Goal: Answer question/provide support

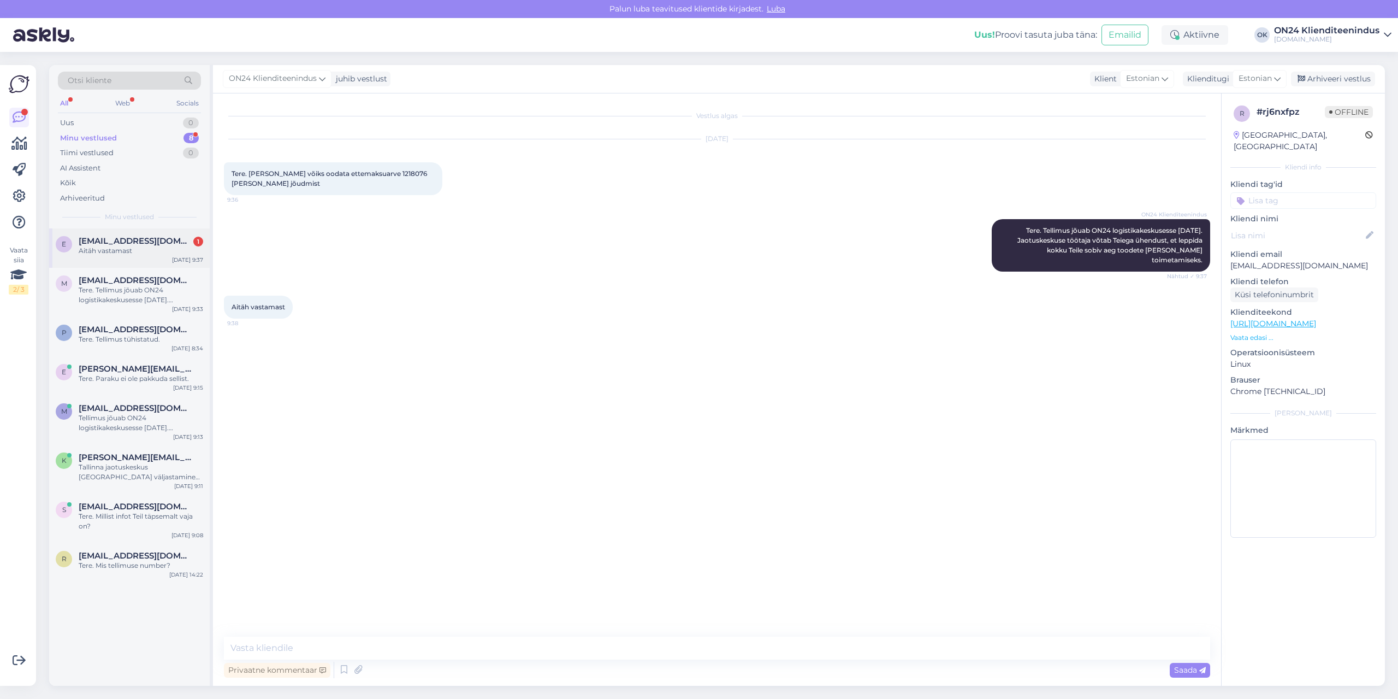
click at [116, 258] on div "e [EMAIL_ADDRESS][DOMAIN_NAME] 1 Aitäh vastamast [DATE] 9:37" at bounding box center [129, 247] width 161 height 39
click at [1331, 81] on div "Arhiveeri vestlus" at bounding box center [1333, 79] width 84 height 15
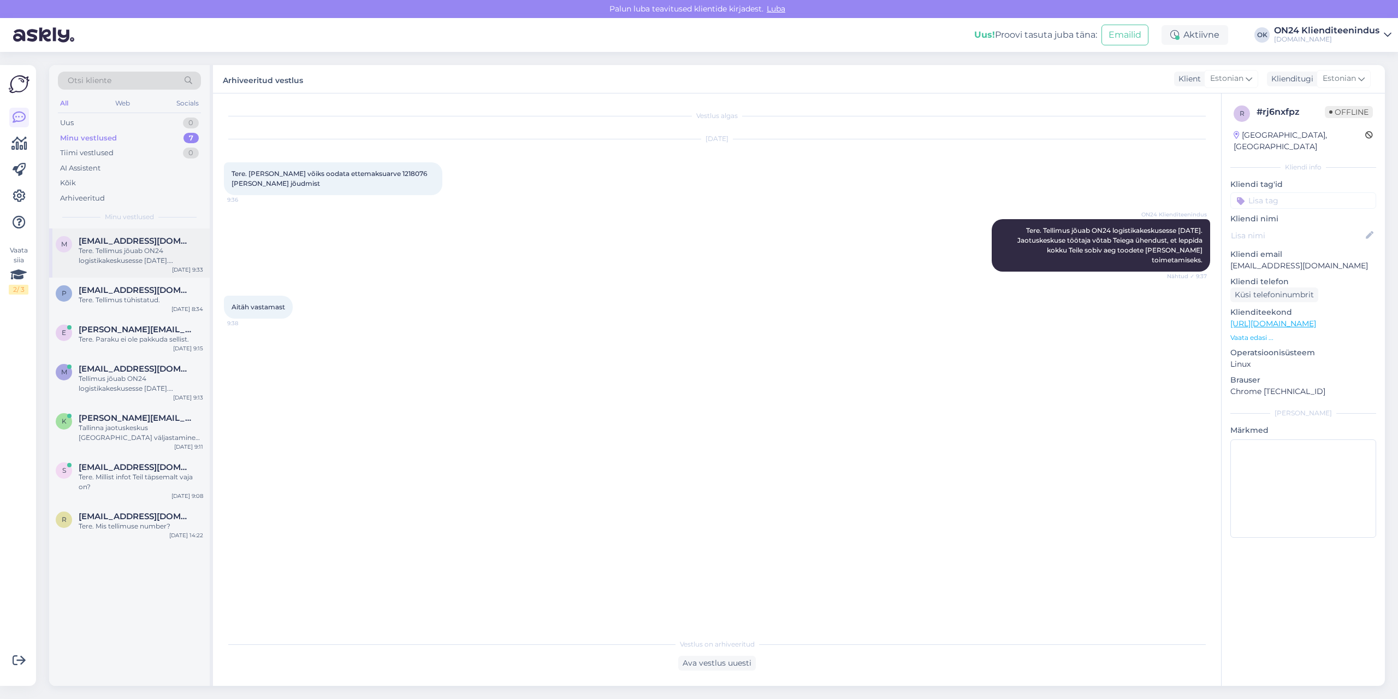
click at [128, 260] on div "Tere. Tellimus jõuab ON24 logistikakeskusesse [DATE]. Kullerfirma Venipak saada…" at bounding box center [141, 256] width 125 height 20
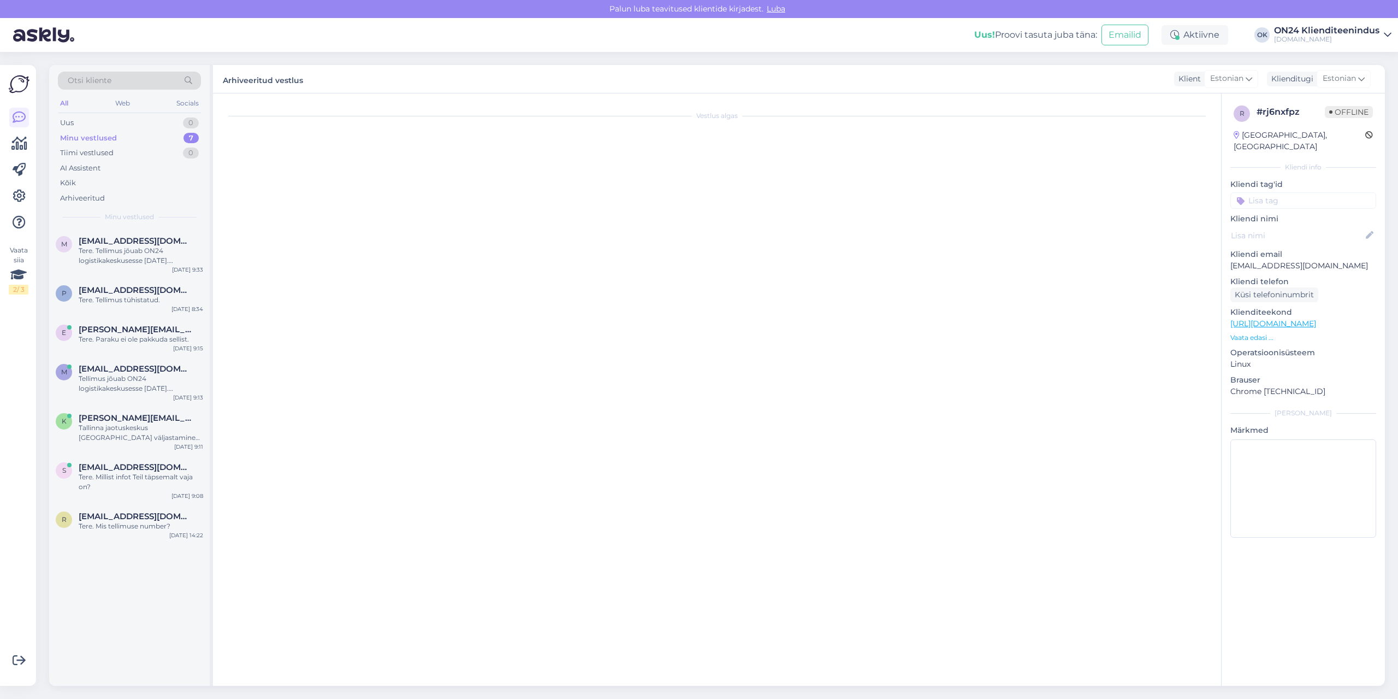
scroll to position [867, 0]
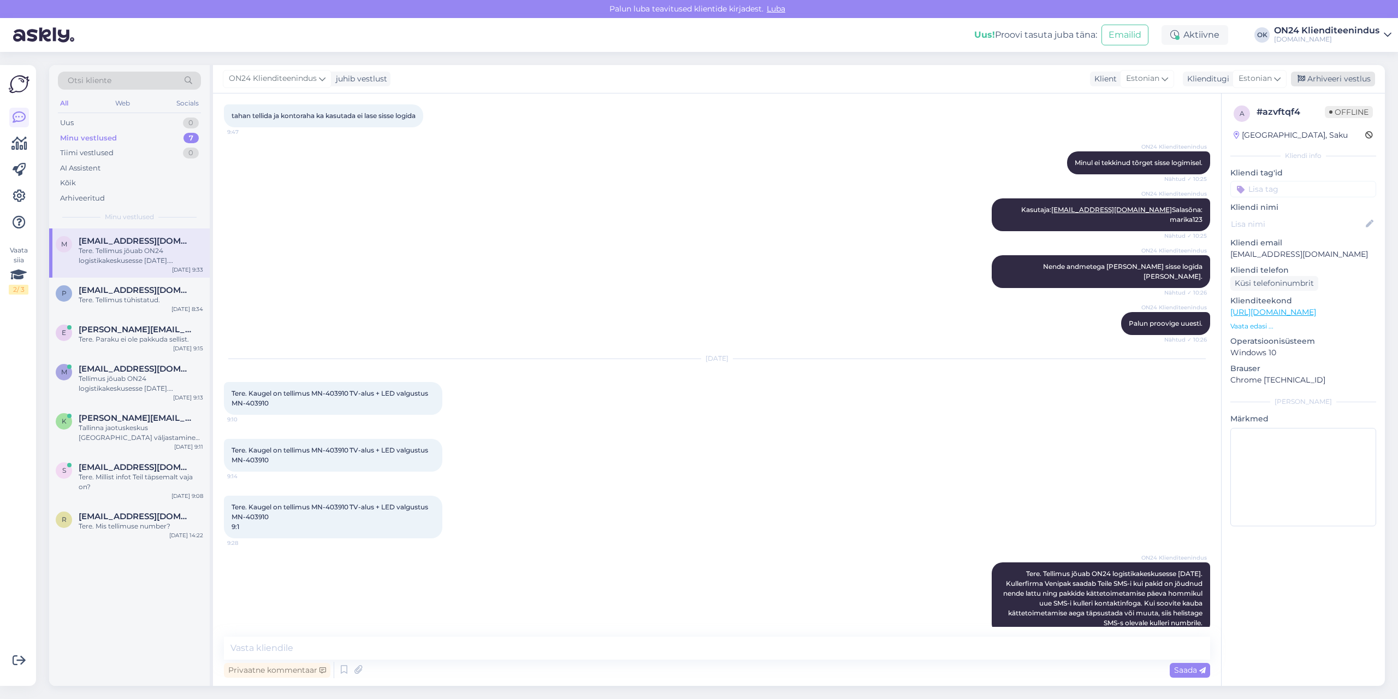
click at [1315, 75] on div "Arhiveeri vestlus" at bounding box center [1333, 79] width 84 height 15
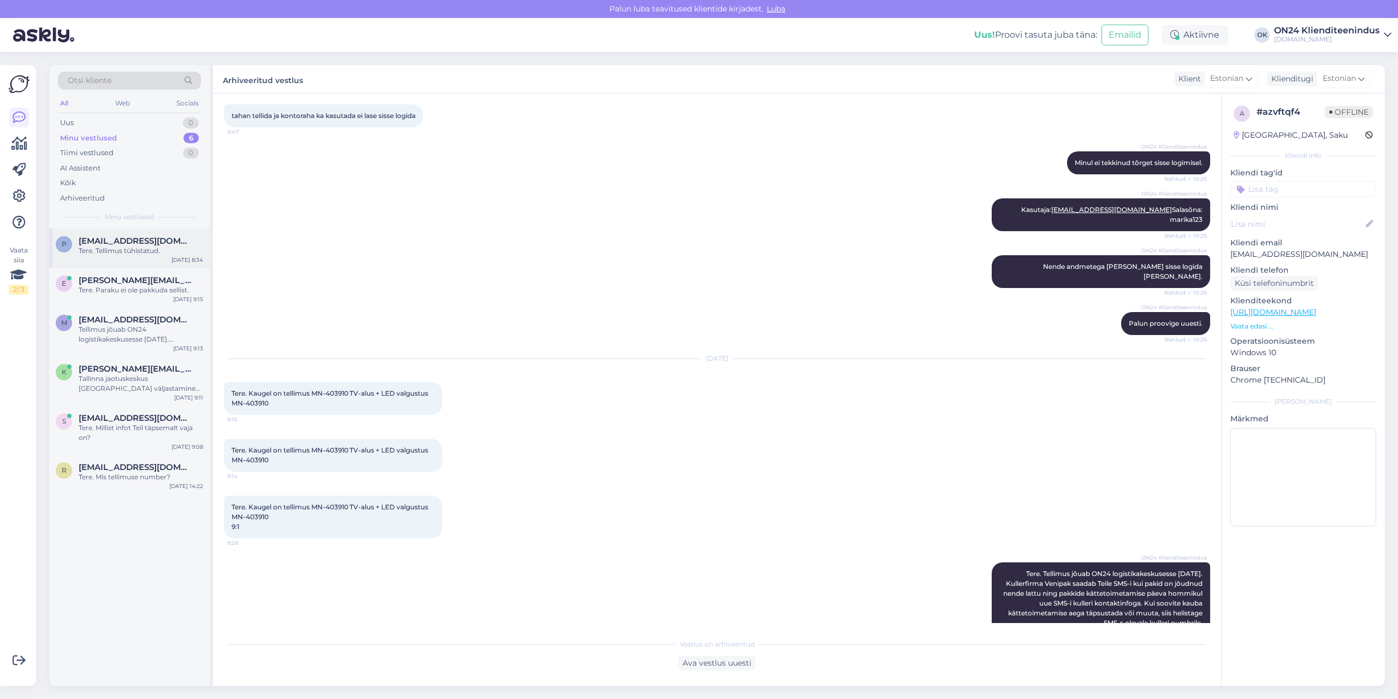
click at [98, 245] on span "[EMAIL_ADDRESS][DOMAIN_NAME]" at bounding box center [136, 241] width 114 height 10
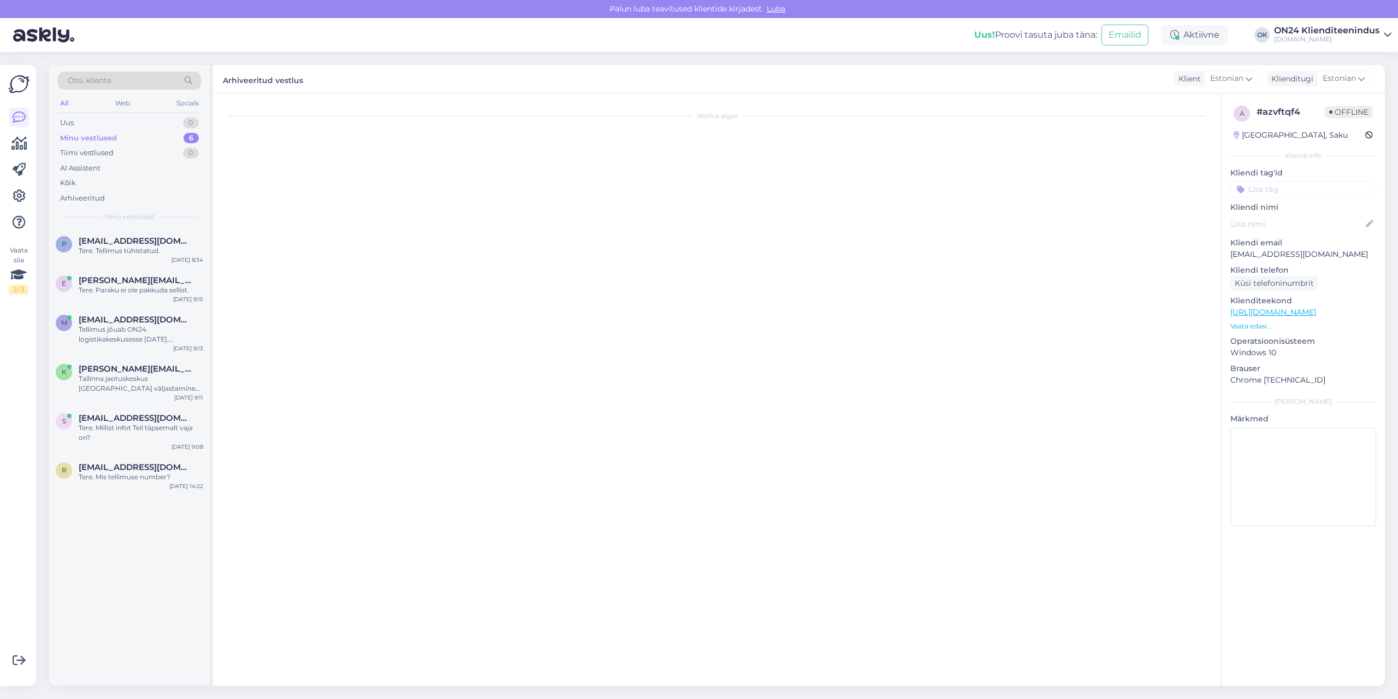
scroll to position [0, 0]
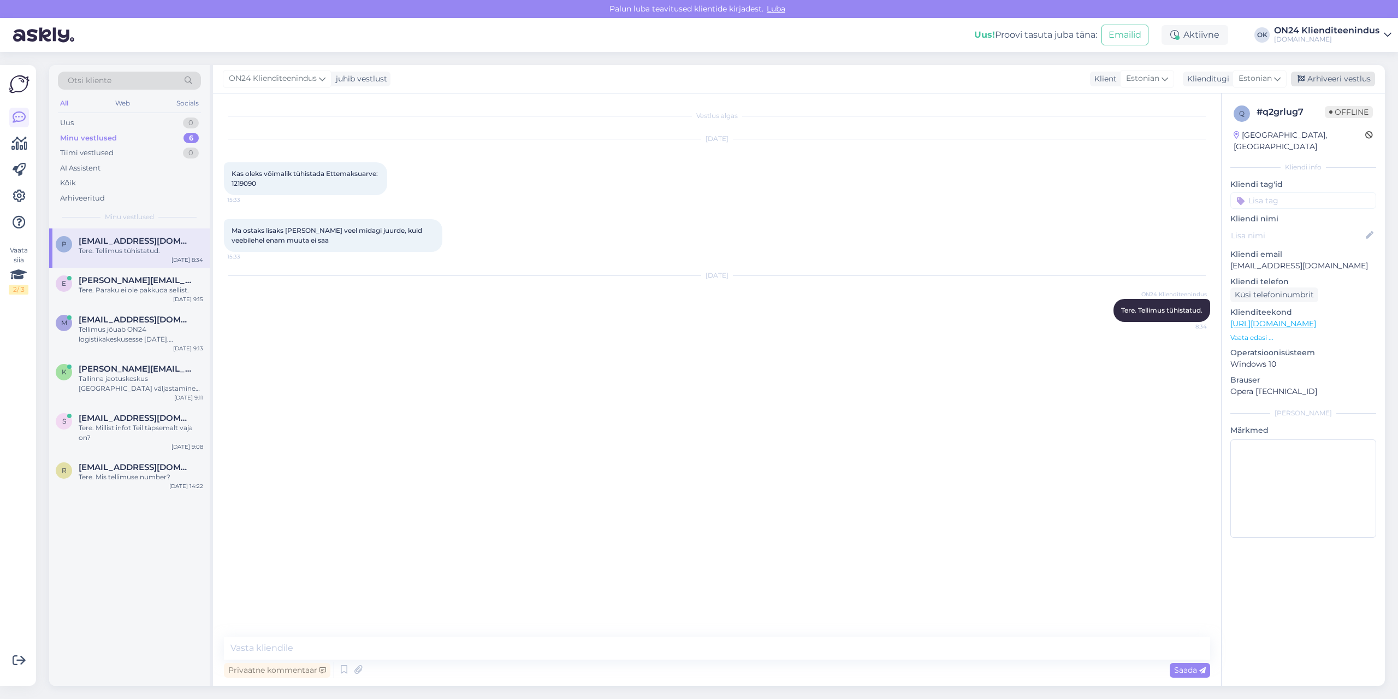
click at [1328, 75] on div "Arhiveeri vestlus" at bounding box center [1333, 79] width 84 height 15
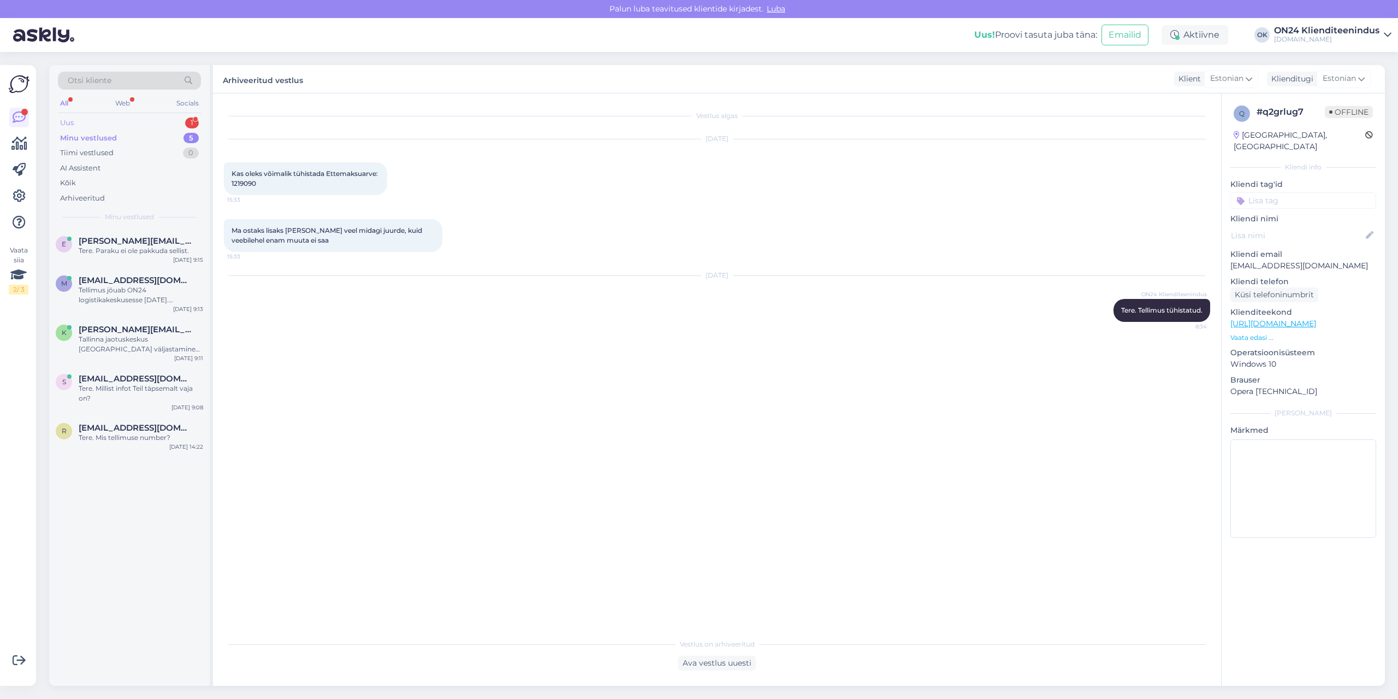
click at [129, 122] on div "Uus 1" at bounding box center [129, 122] width 143 height 15
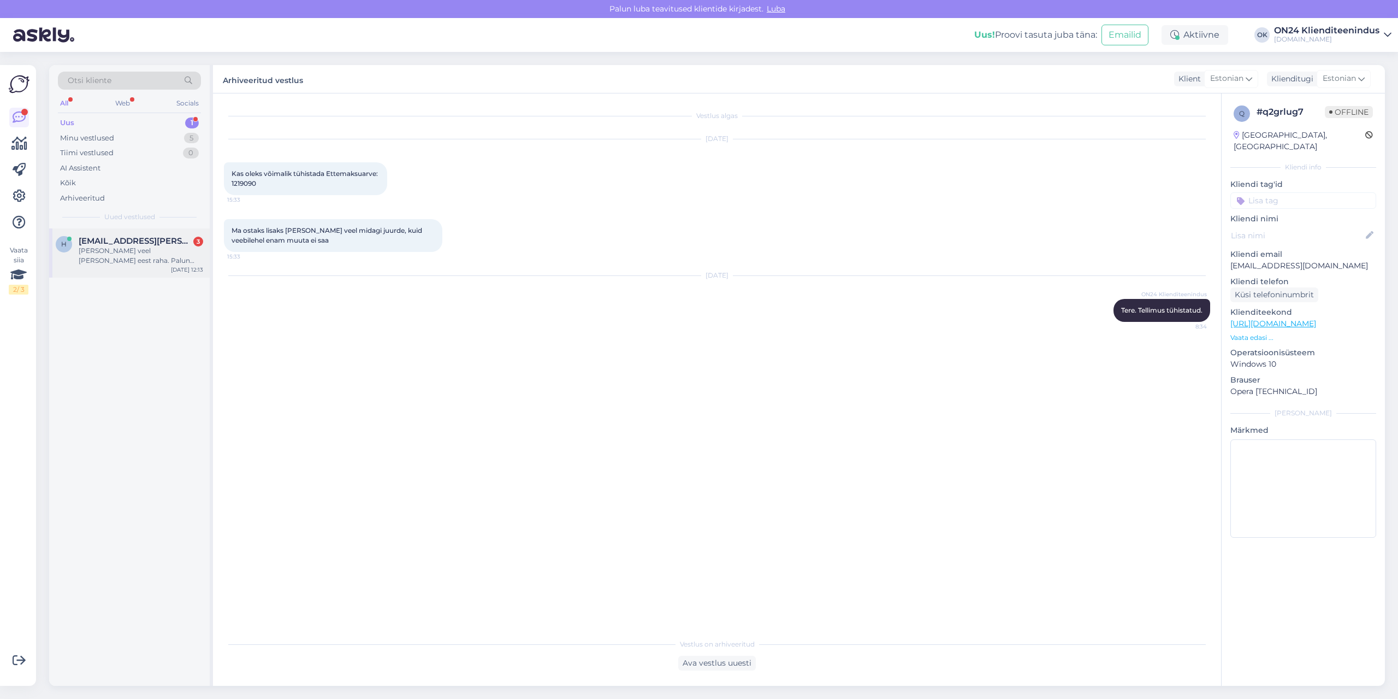
click at [124, 246] on div "[PERSON_NAME] veel [PERSON_NAME] eest raha. Palun muuta minu tellimused nr. 121…" at bounding box center [141, 256] width 125 height 20
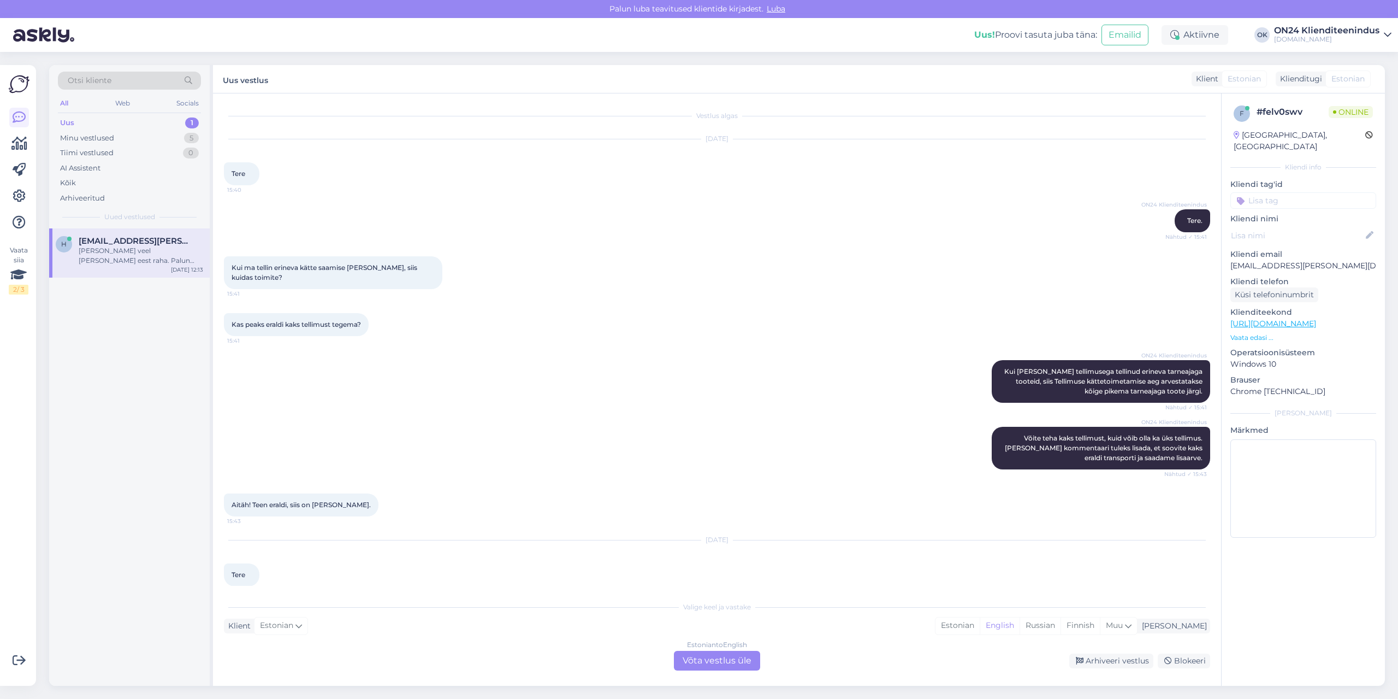
scroll to position [136, 0]
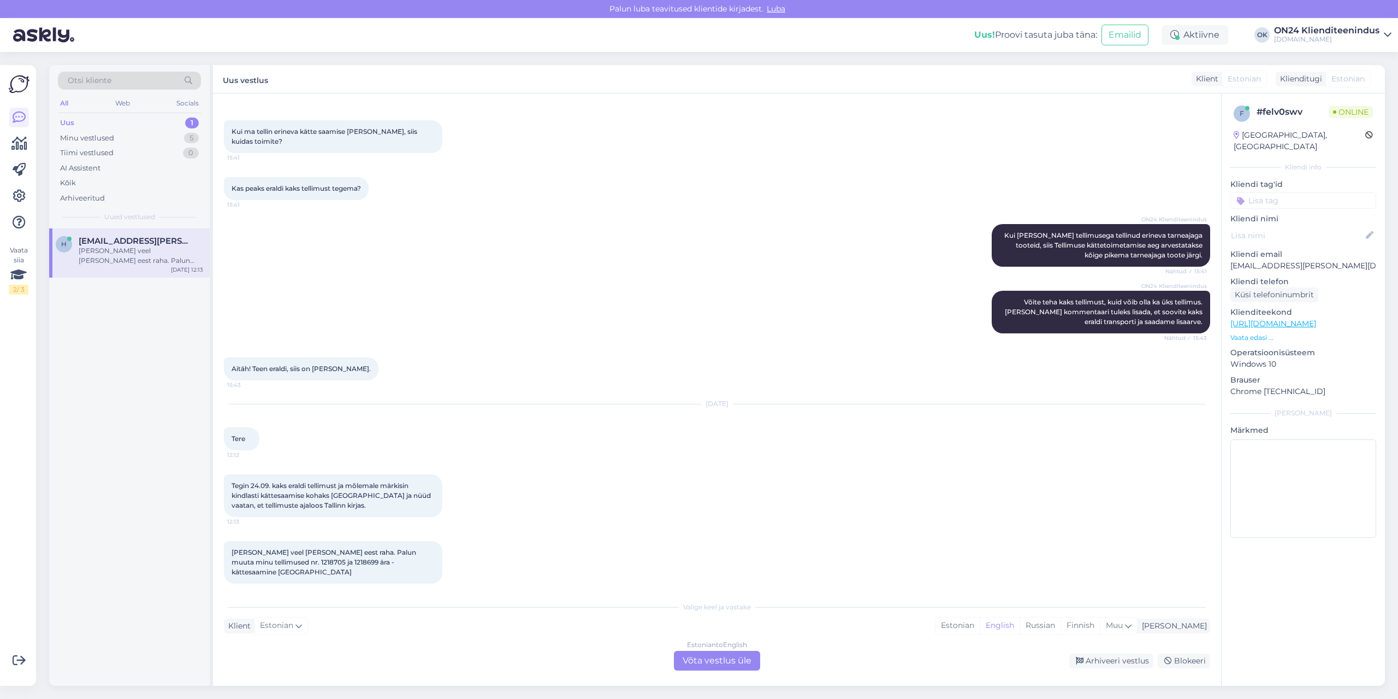
click at [285, 563] on span "[PERSON_NAME] veel [PERSON_NAME] eest raha. Palun muuta minu tellimused nr. 121…" at bounding box center [325, 562] width 186 height 28
copy span "1218705"
click at [329, 561] on span "[PERSON_NAME] veel [PERSON_NAME] eest raha. Palun muuta minu tellimused nr. 121…" at bounding box center [325, 562] width 186 height 28
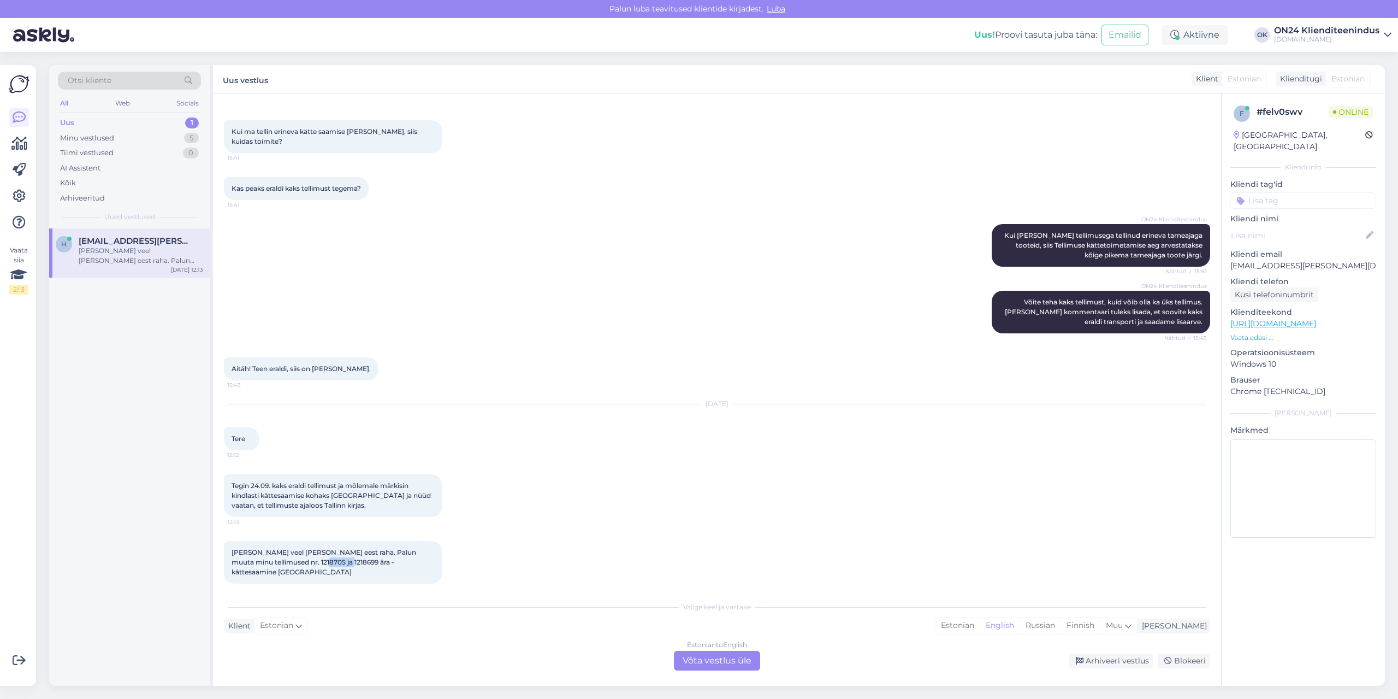
copy span "1218699"
click at [980, 631] on div "Estonian" at bounding box center [958, 625] width 44 height 16
click at [722, 667] on div "Estonian to Estonian Võta vestlus üle" at bounding box center [717, 661] width 86 height 20
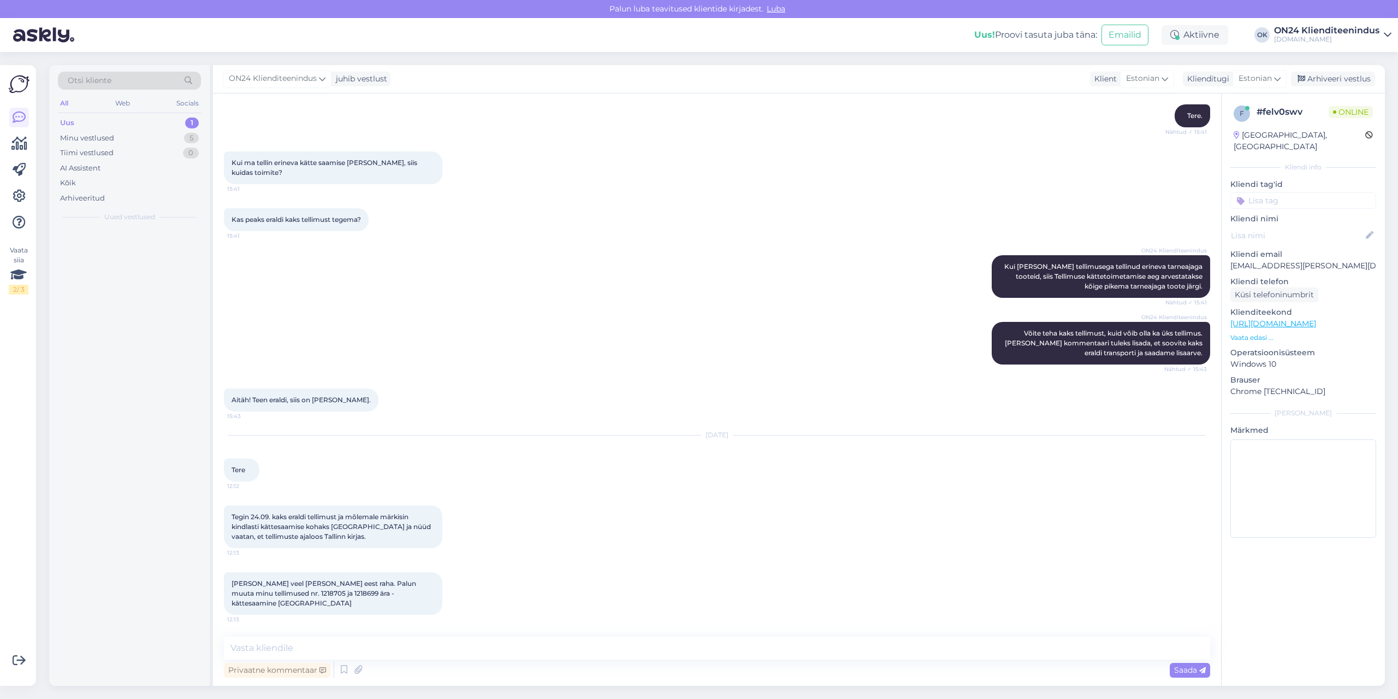
scroll to position [95, 0]
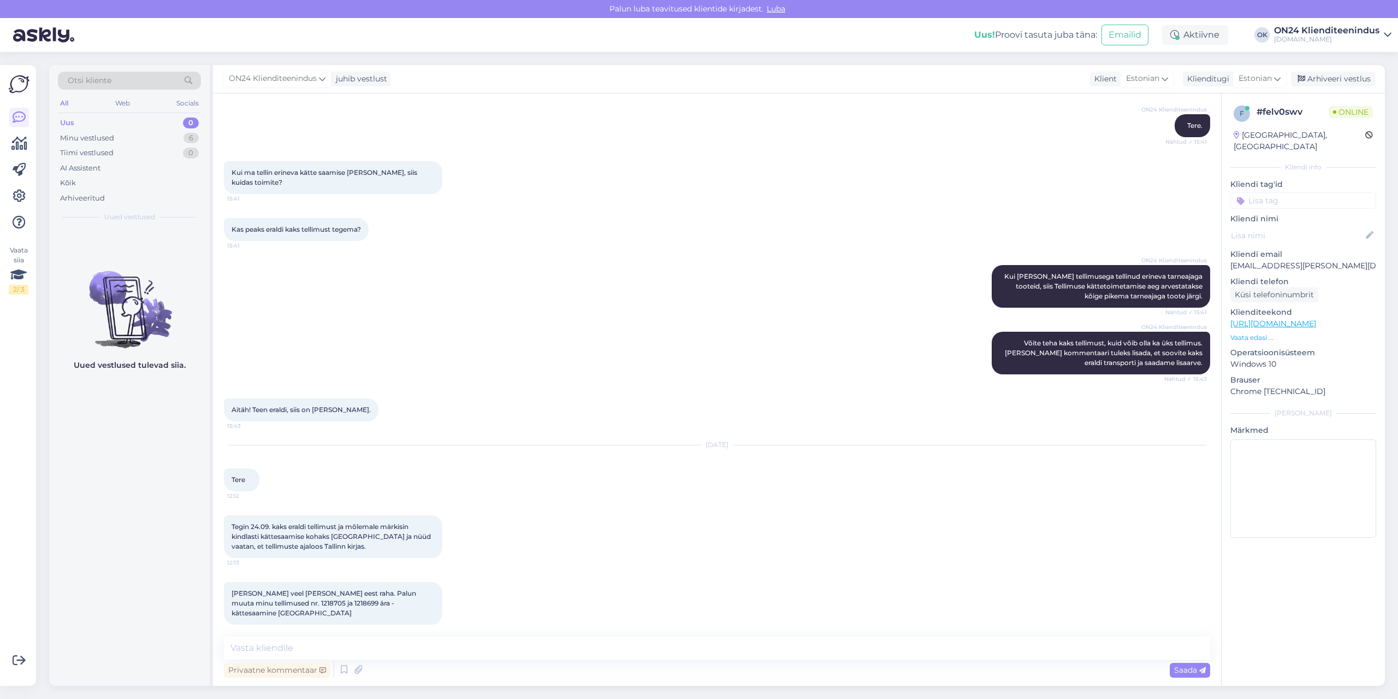
click at [696, 660] on div "Privaatne kommentaar Saada" at bounding box center [717, 669] width 986 height 21
click at [698, 647] on textarea at bounding box center [717, 647] width 986 height 23
type textarea "Tere. Mõlemas tellimuses on reaalselt märgitud [GEOGRAPHIC_DATA] ladu kätte saa…"
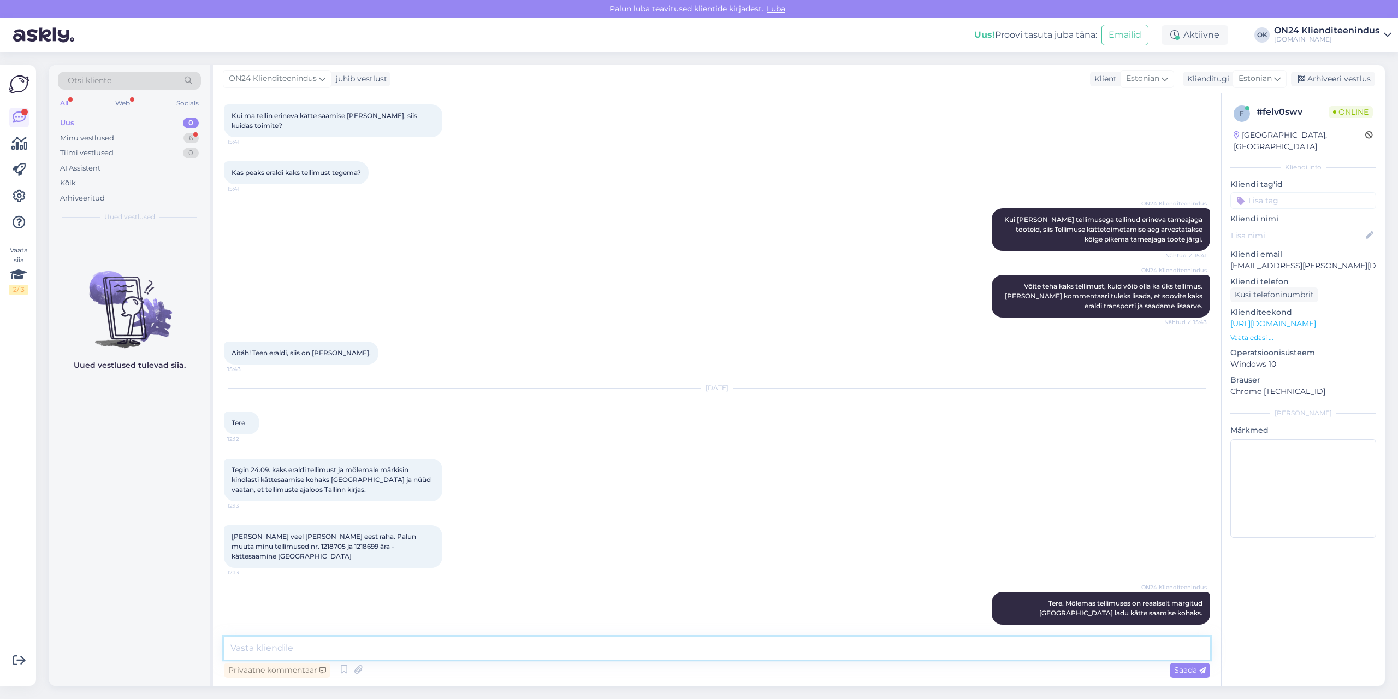
scroll to position [256, 0]
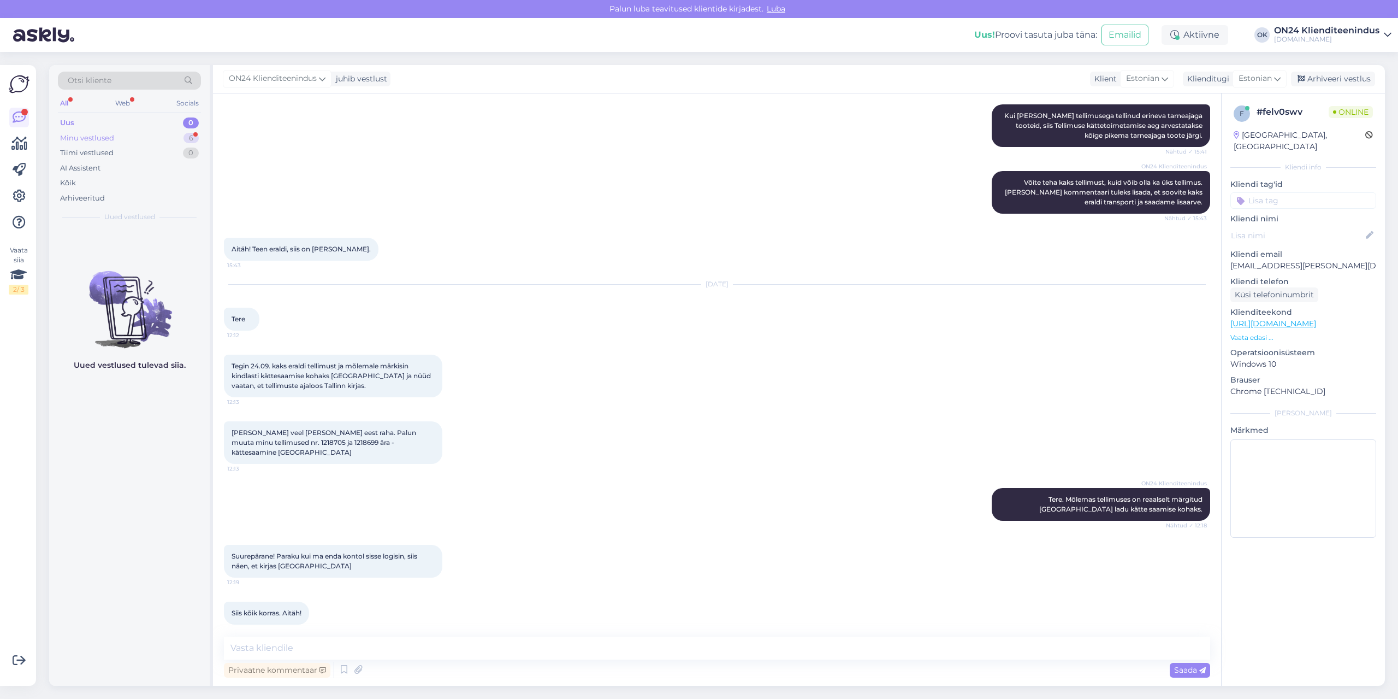
click at [105, 131] on div "Minu vestlused 6" at bounding box center [129, 138] width 143 height 15
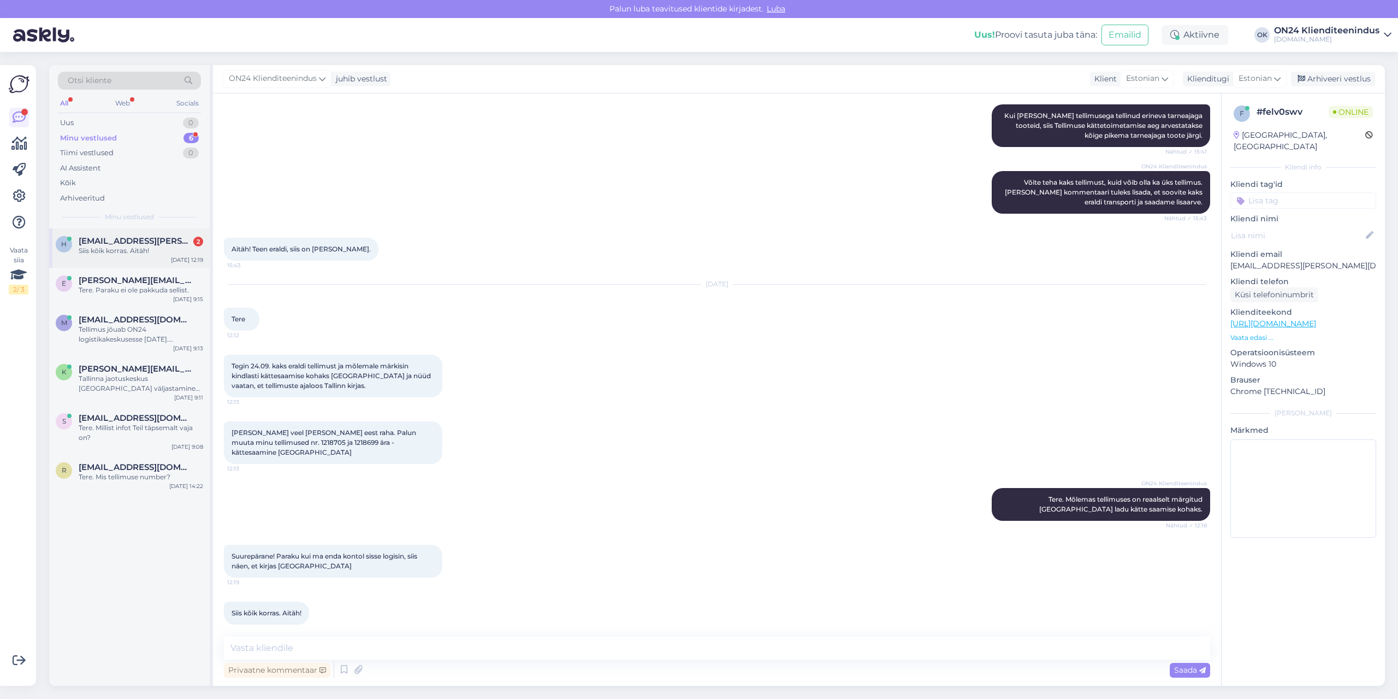
click at [157, 243] on span "[EMAIL_ADDRESS][PERSON_NAME][DOMAIN_NAME]" at bounding box center [136, 241] width 114 height 10
click at [353, 640] on textarea at bounding box center [717, 647] width 986 height 23
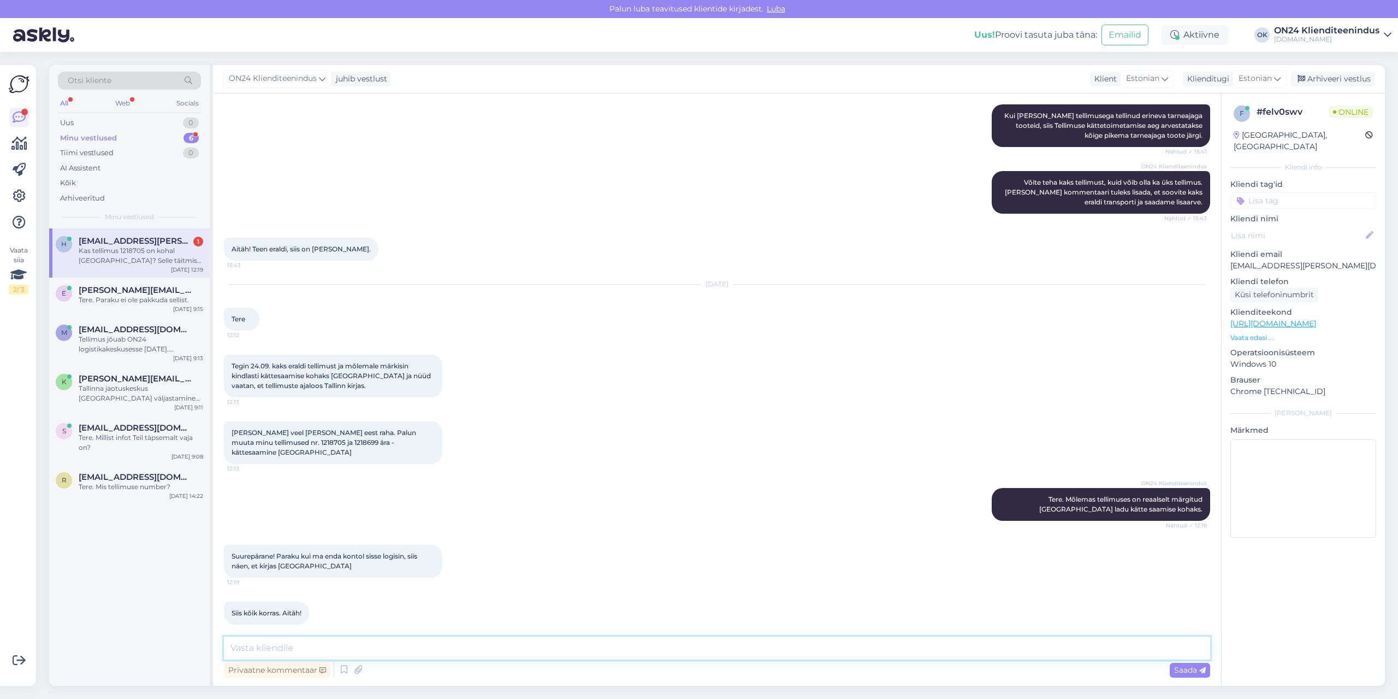
scroll to position [312, 0]
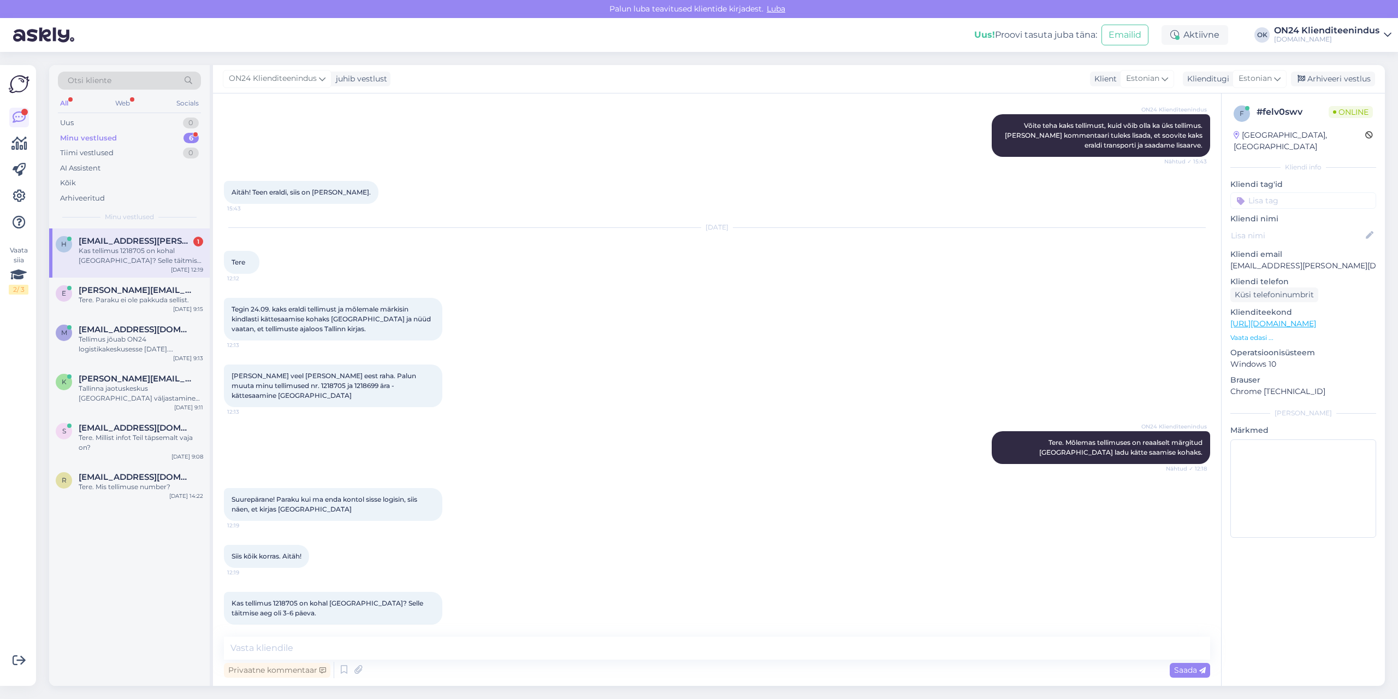
click at [158, 250] on div "Kas tellimus 1218705 on kohal [GEOGRAPHIC_DATA]? Selle täitmise aeg oli 3-6 päe…" at bounding box center [141, 256] width 125 height 20
click at [291, 599] on span "Kas tellimus 1218705 on kohal [GEOGRAPHIC_DATA]? Selle täitmise aeg oli 3-6 päe…" at bounding box center [328, 608] width 193 height 18
copy span "1218705"
click at [415, 642] on textarea at bounding box center [717, 647] width 986 height 23
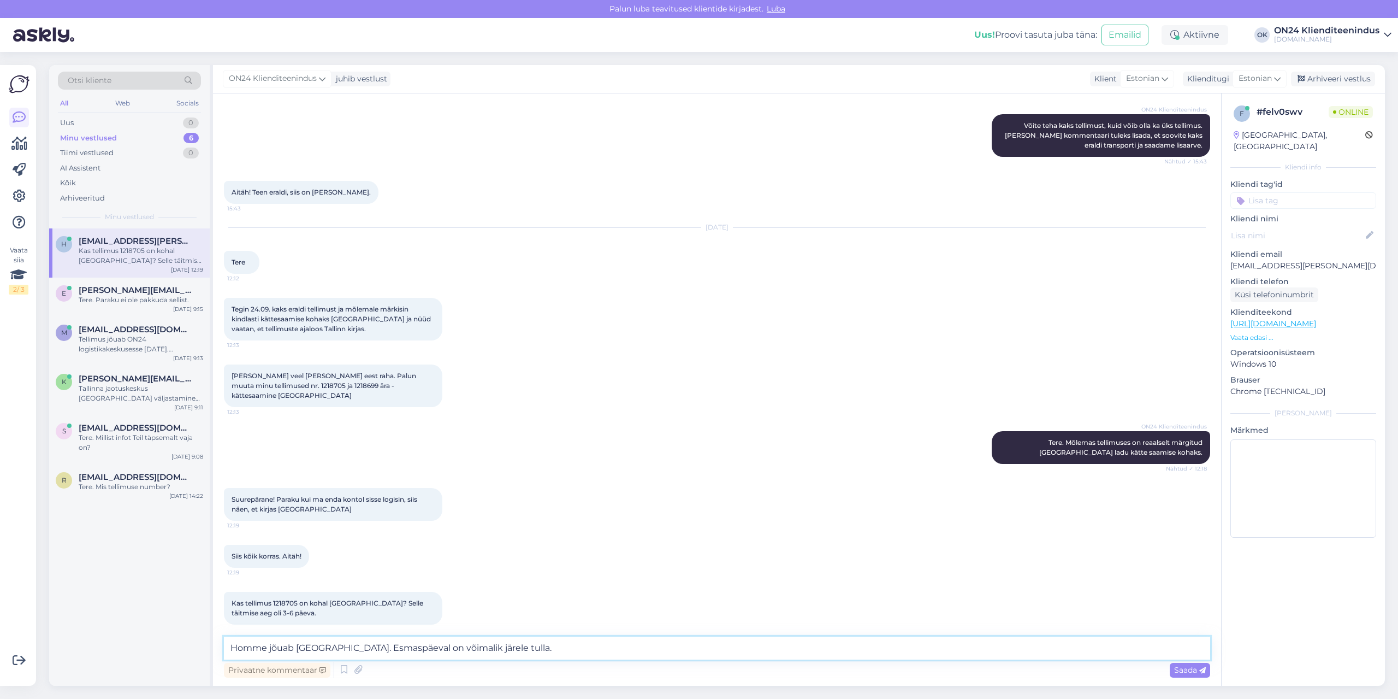
type textarea "Homme jõuab [GEOGRAPHIC_DATA]. Esmaspäeval on võimalik järele tulla."
